Goal: Task Accomplishment & Management: Manage account settings

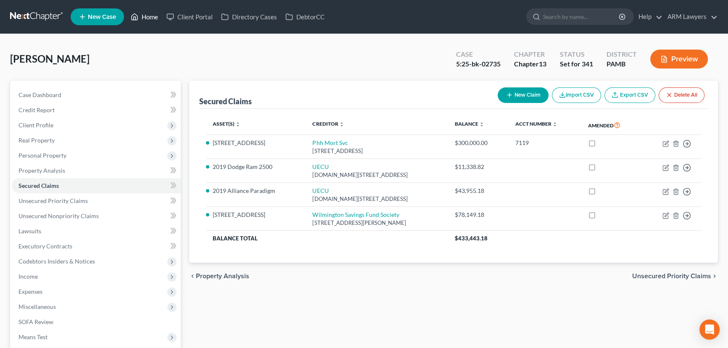
click at [149, 16] on link "Home" at bounding box center [145, 16] width 36 height 15
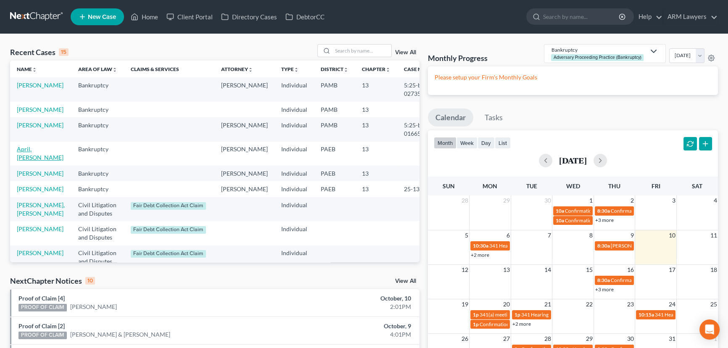
click at [26, 161] on link "April, [PERSON_NAME]" at bounding box center [40, 154] width 47 height 16
select select "9"
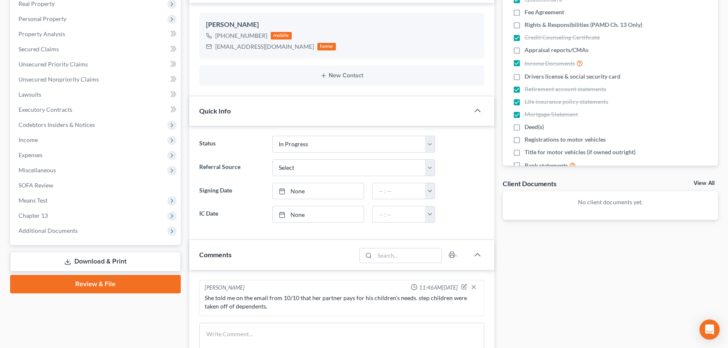
scroll to position [153, 0]
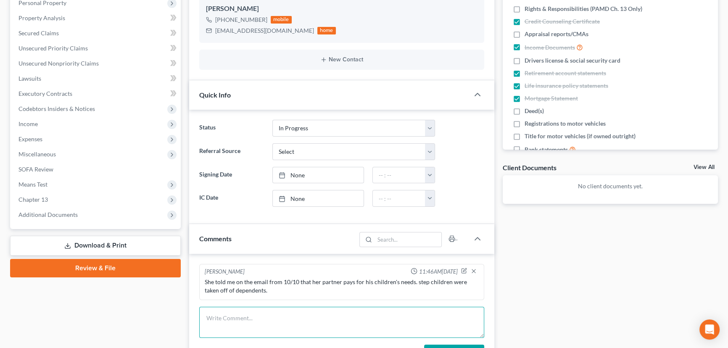
click at [258, 318] on textarea at bounding box center [341, 322] width 285 height 31
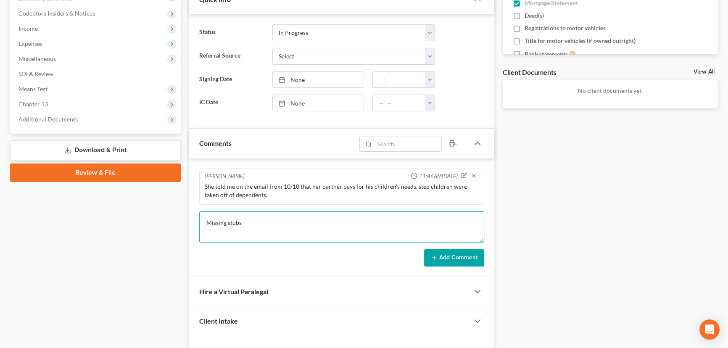
scroll to position [267, 0]
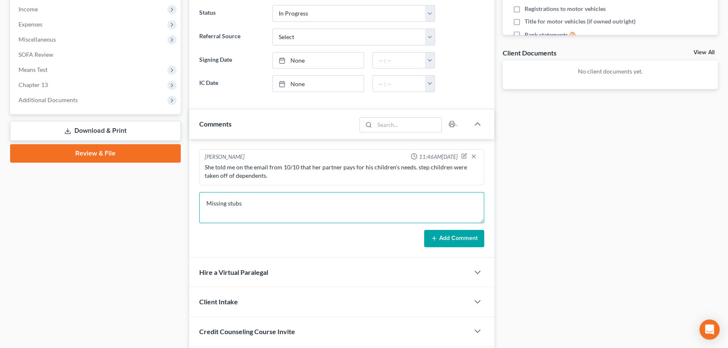
type textarea "Missing stubs"
click at [439, 236] on button "Add Comment" at bounding box center [454, 239] width 60 height 18
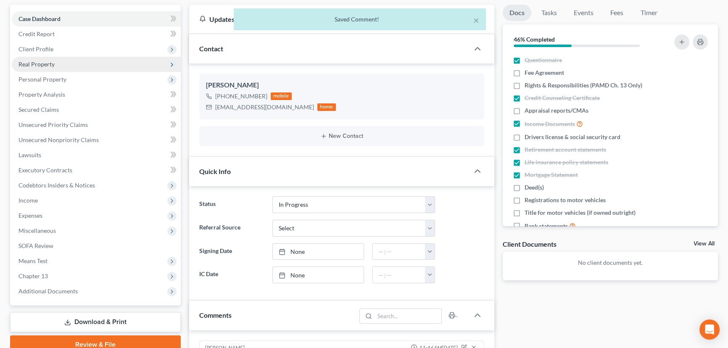
scroll to position [0, 0]
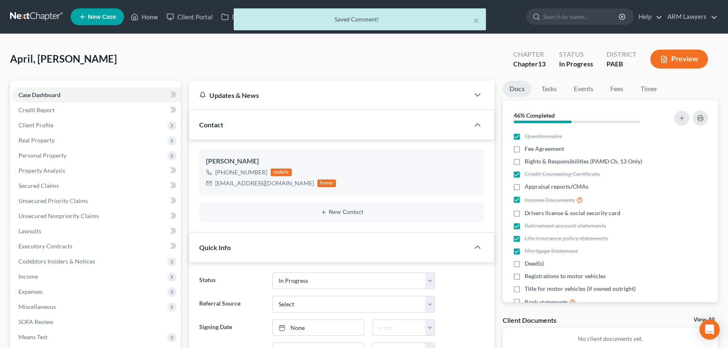
drag, startPoint x: 142, startPoint y: 13, endPoint x: 151, endPoint y: 18, distance: 10.2
click at [142, 13] on div "× Saved Comment!" at bounding box center [360, 21] width 728 height 26
click at [151, 18] on div "× Saved Comment!" at bounding box center [360, 21] width 728 height 26
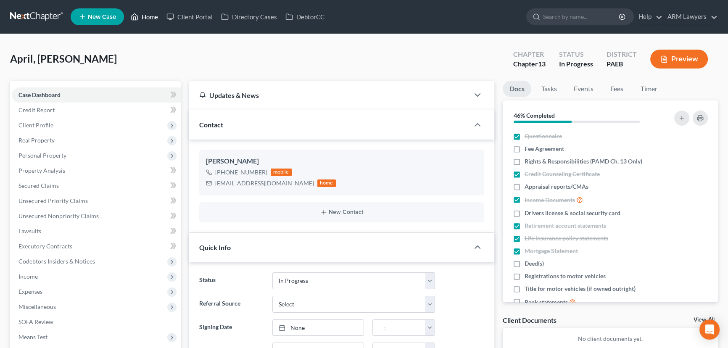
click at [148, 16] on link "Home" at bounding box center [145, 16] width 36 height 15
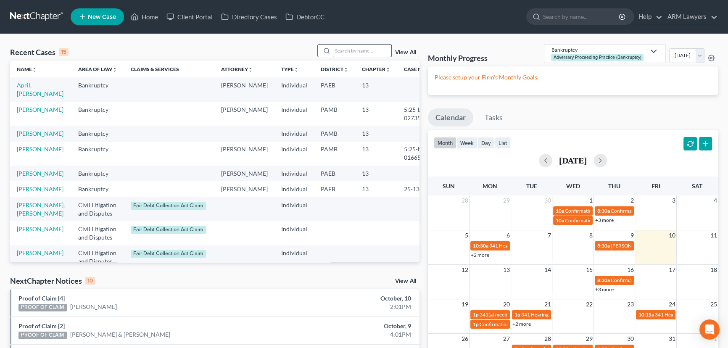
click at [347, 52] on input "search" at bounding box center [362, 51] width 59 height 12
type input "[PERSON_NAME]"
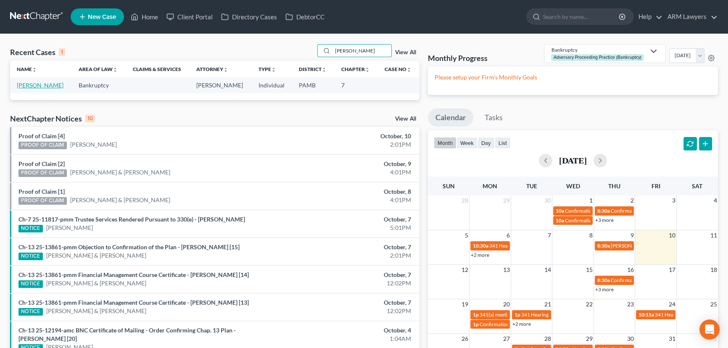
click at [42, 86] on link "[PERSON_NAME]" at bounding box center [40, 85] width 47 height 7
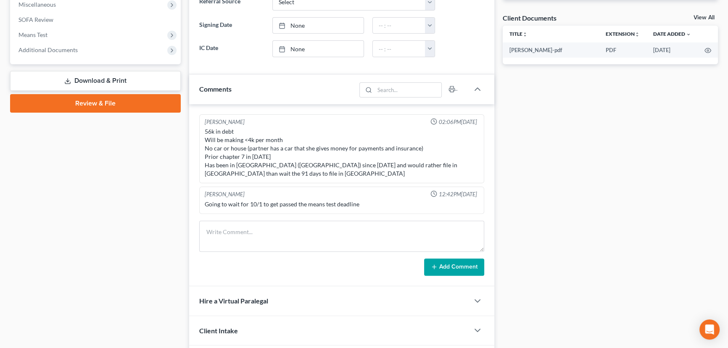
scroll to position [306, 0]
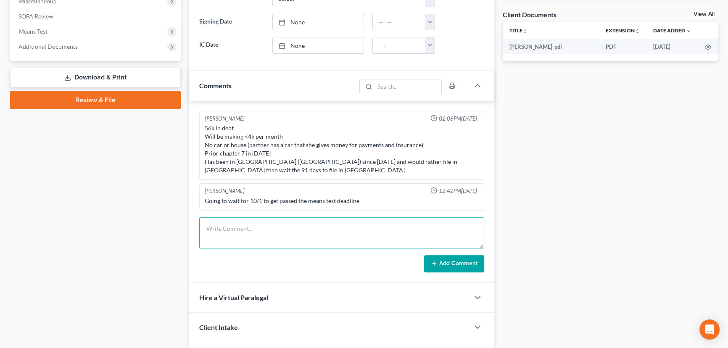
click at [270, 222] on textarea at bounding box center [341, 232] width 285 height 31
type textarea "rans means test with new stubs and still over. waiting and checking each month."
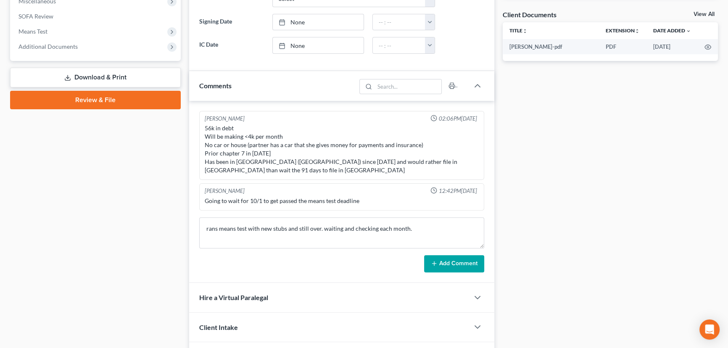
click at [454, 255] on button "Add Comment" at bounding box center [454, 264] width 60 height 18
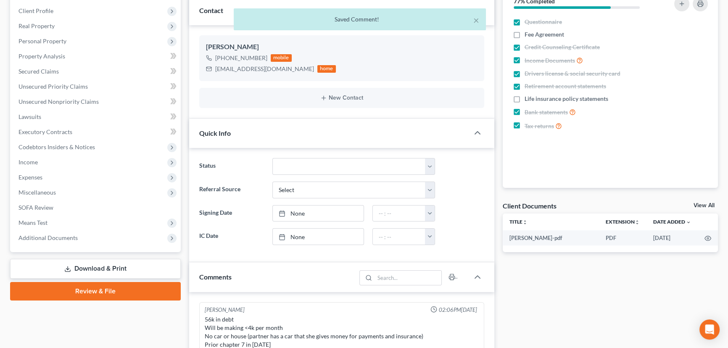
scroll to position [0, 0]
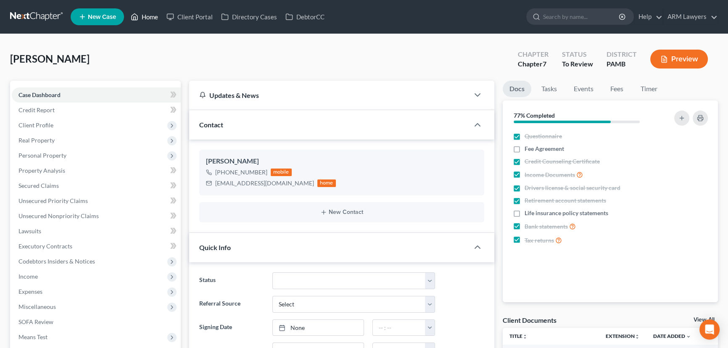
drag, startPoint x: 147, startPoint y: 14, endPoint x: 159, endPoint y: 72, distance: 59.6
click at [147, 14] on link "Home" at bounding box center [145, 16] width 36 height 15
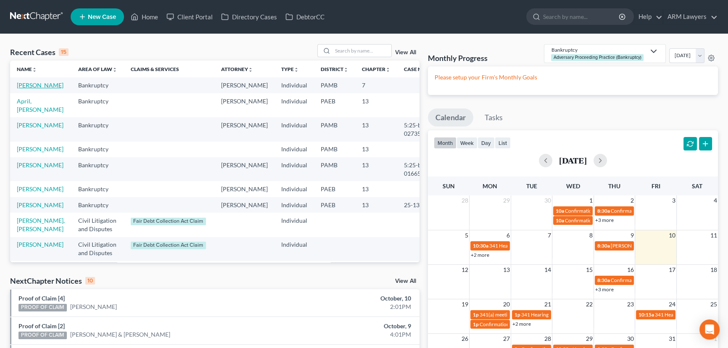
click at [26, 89] on link "[PERSON_NAME]" at bounding box center [40, 85] width 47 height 7
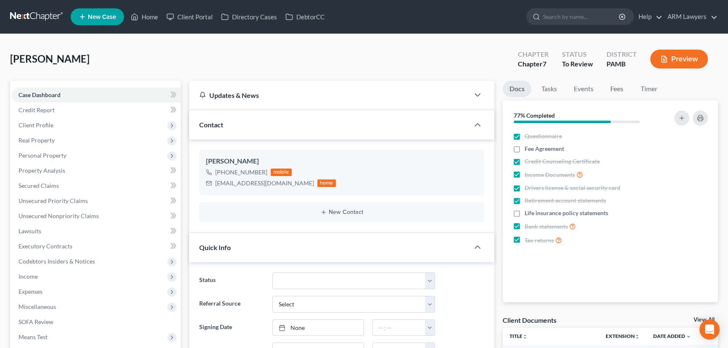
click at [688, 56] on button "Preview" at bounding box center [680, 59] width 58 height 19
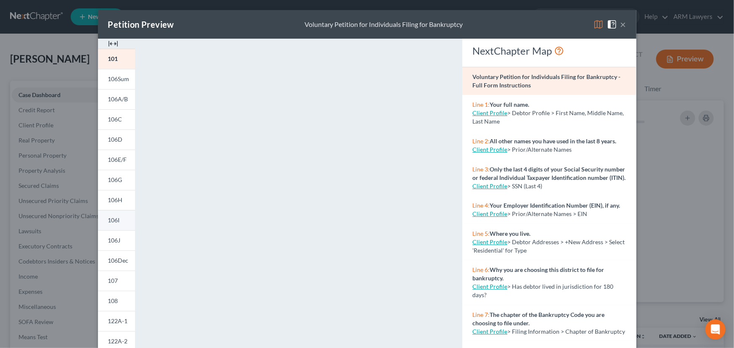
click at [112, 222] on span "106I" at bounding box center [114, 220] width 12 height 7
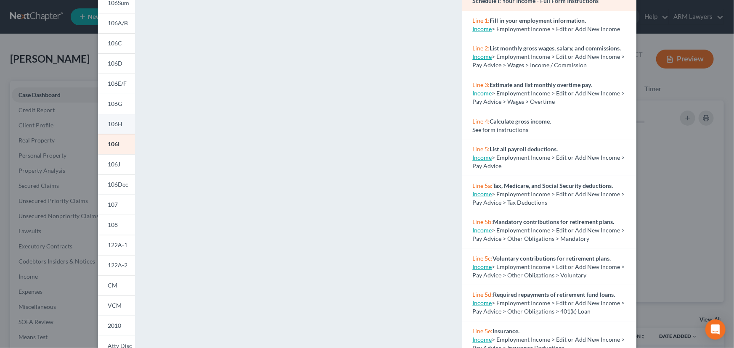
scroll to position [114, 0]
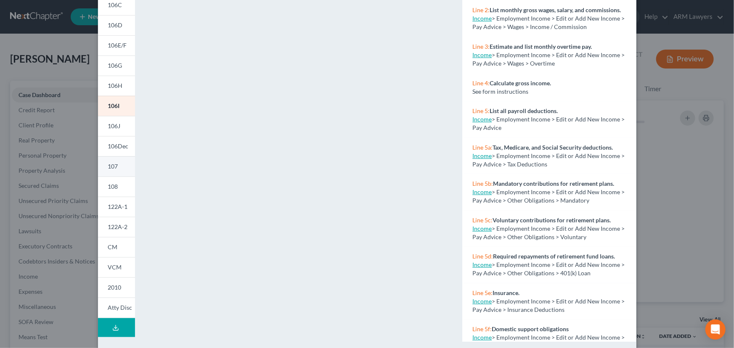
click at [113, 166] on span "107" at bounding box center [113, 166] width 10 height 7
